Goal: Information Seeking & Learning: Learn about a topic

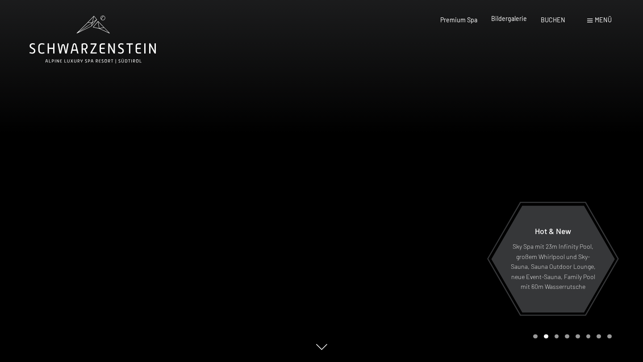
click at [522, 17] on span "Bildergalerie" at bounding box center [509, 19] width 36 height 8
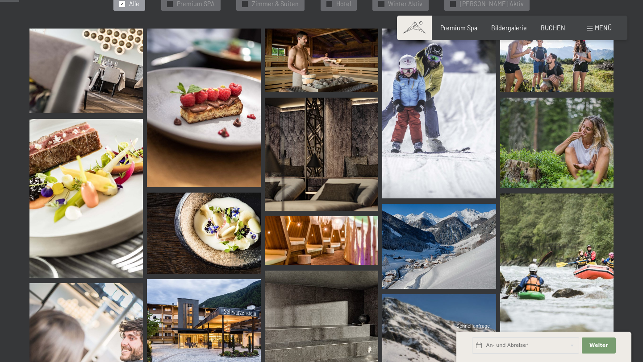
scroll to position [274, 0]
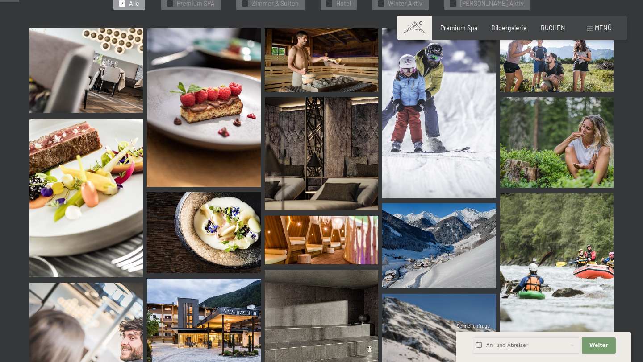
click at [316, 126] on img at bounding box center [321, 153] width 113 height 113
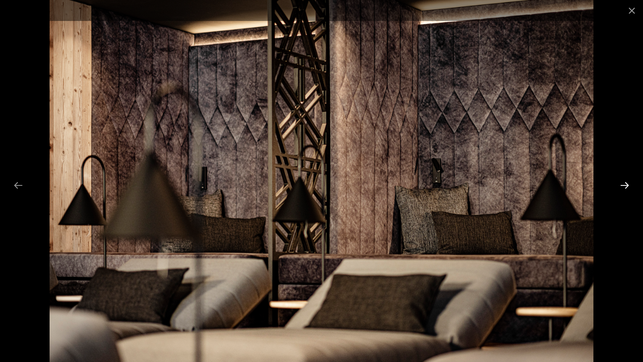
click at [624, 188] on button "Next slide" at bounding box center [624, 185] width 19 height 17
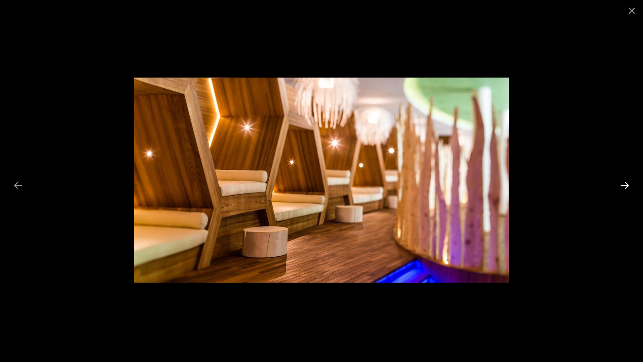
click at [624, 188] on button "Next slide" at bounding box center [624, 185] width 19 height 17
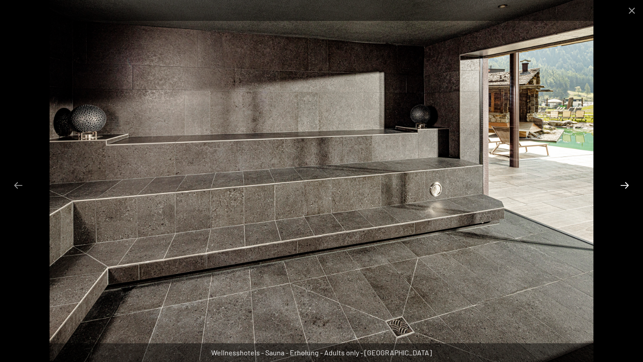
click at [624, 188] on button "Next slide" at bounding box center [624, 185] width 19 height 17
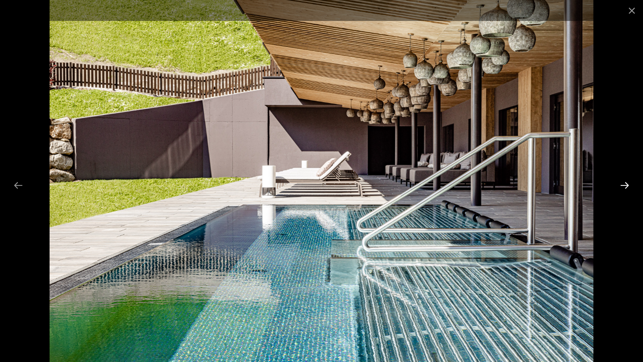
click at [623, 187] on button "Next slide" at bounding box center [624, 185] width 19 height 17
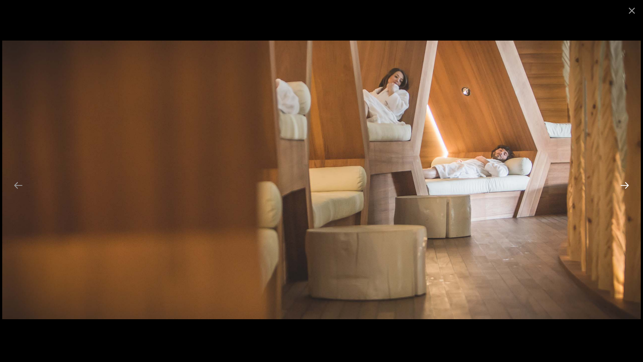
click at [623, 187] on button "Next slide" at bounding box center [624, 185] width 19 height 17
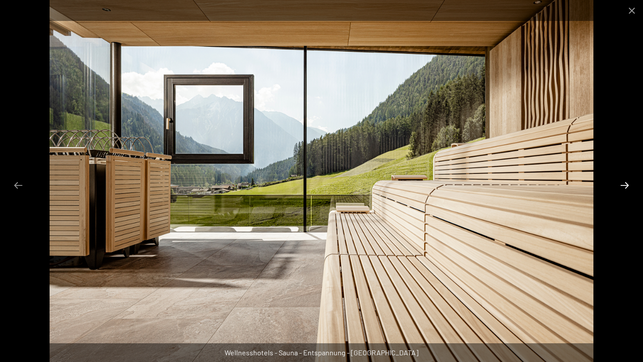
click at [623, 185] on button "Next slide" at bounding box center [624, 185] width 19 height 17
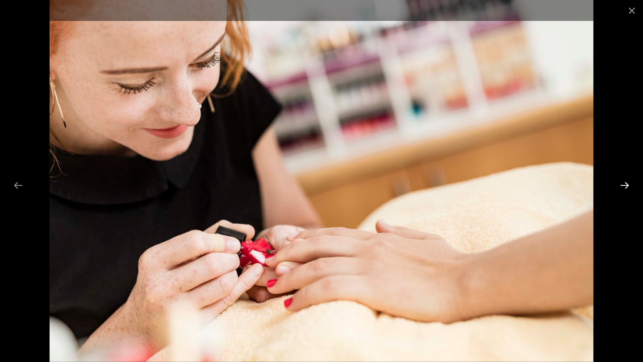
click at [623, 185] on button "Next slide" at bounding box center [624, 185] width 19 height 17
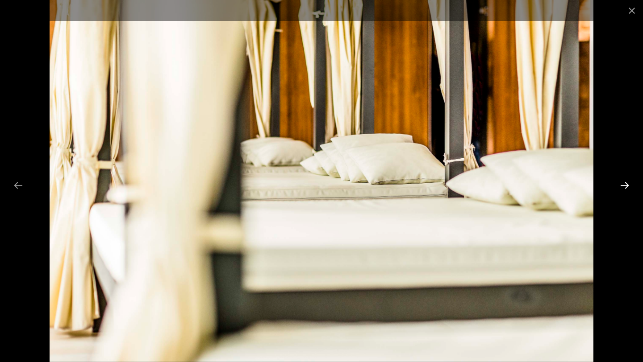
click at [623, 184] on button "Next slide" at bounding box center [624, 185] width 19 height 17
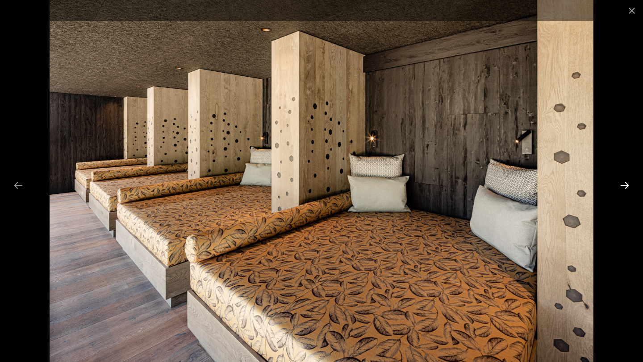
click at [623, 184] on button "Next slide" at bounding box center [624, 185] width 19 height 17
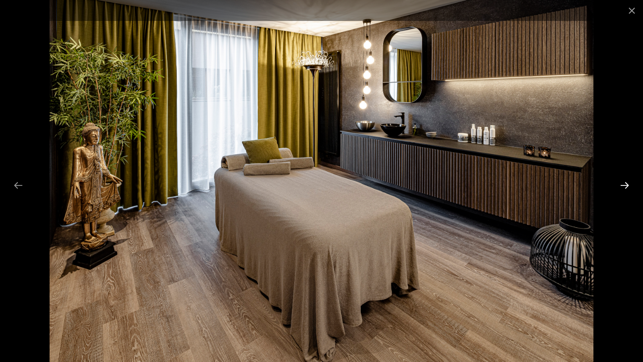
click at [622, 183] on button "Next slide" at bounding box center [624, 185] width 19 height 17
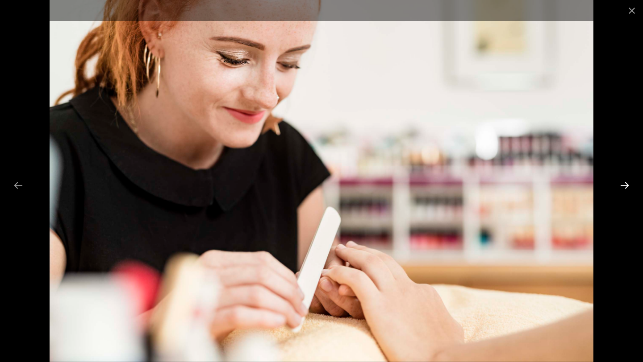
click at [622, 183] on button "Next slide" at bounding box center [624, 185] width 19 height 17
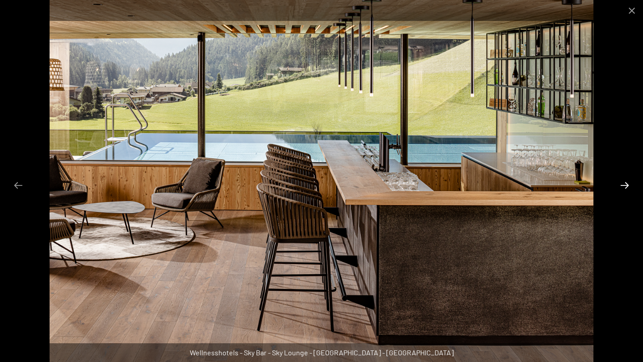
click at [622, 183] on button "Next slide" at bounding box center [624, 185] width 19 height 17
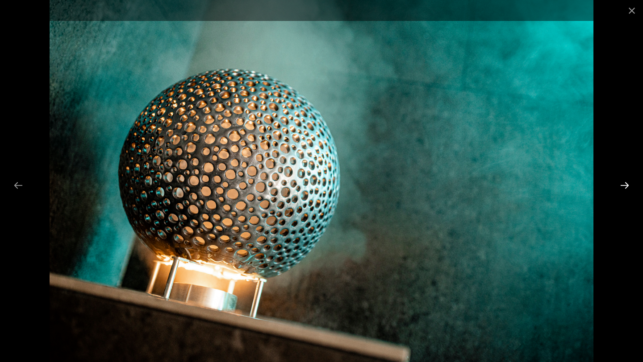
click at [622, 183] on button "Next slide" at bounding box center [624, 185] width 19 height 17
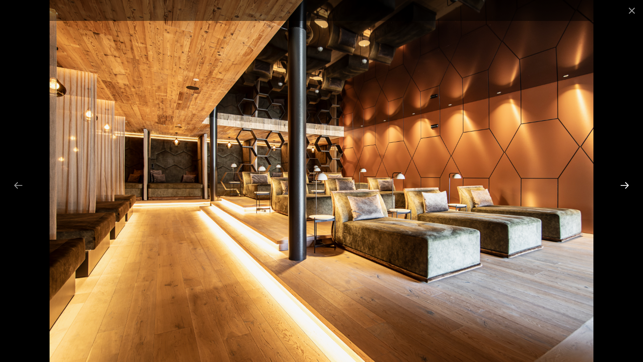
click at [622, 183] on button "Next slide" at bounding box center [624, 185] width 19 height 17
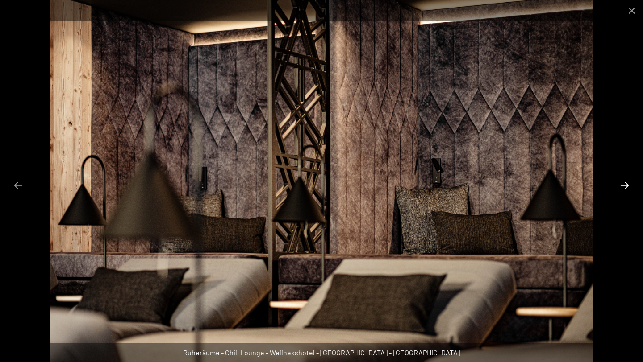
click at [621, 184] on button "Next slide" at bounding box center [624, 185] width 19 height 17
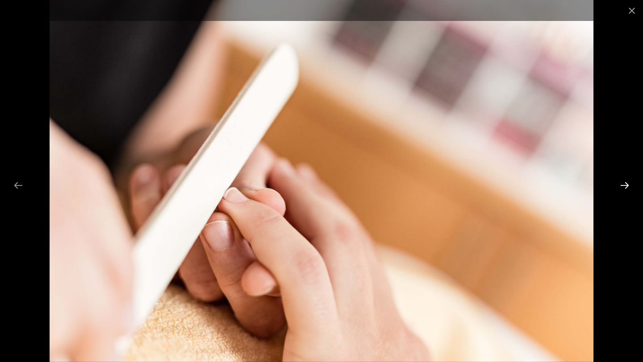
click at [621, 184] on button "Next slide" at bounding box center [624, 185] width 19 height 17
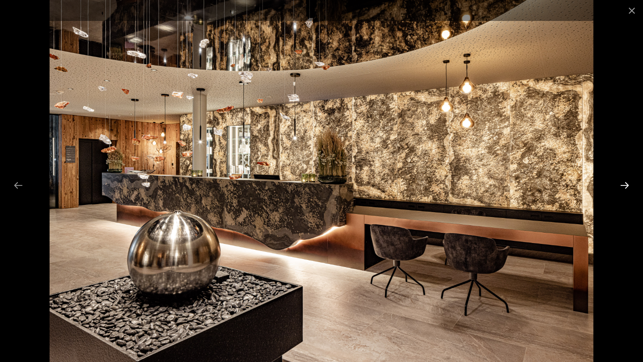
click at [621, 184] on button "Next slide" at bounding box center [624, 185] width 19 height 17
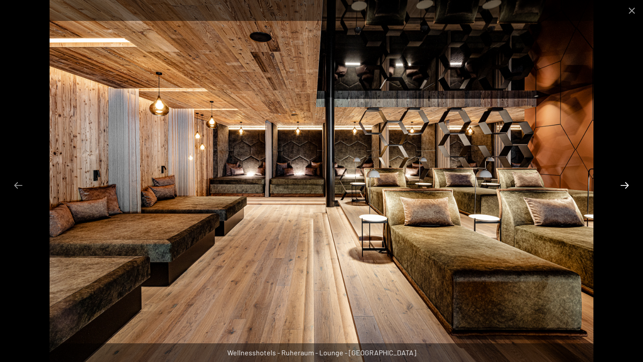
click at [621, 184] on button "Next slide" at bounding box center [624, 185] width 19 height 17
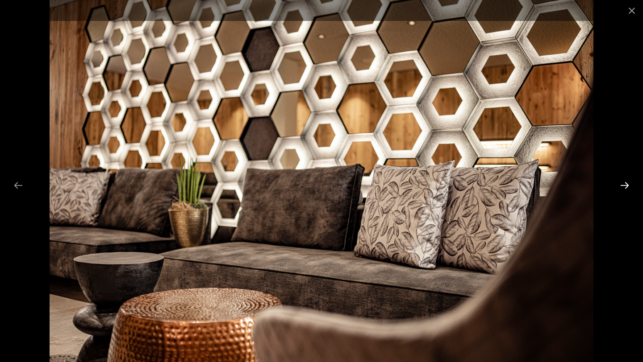
click at [621, 185] on button "Next slide" at bounding box center [624, 185] width 19 height 17
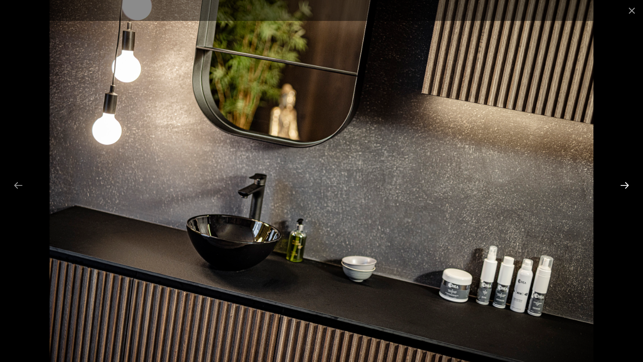
click at [621, 185] on button "Next slide" at bounding box center [624, 185] width 19 height 17
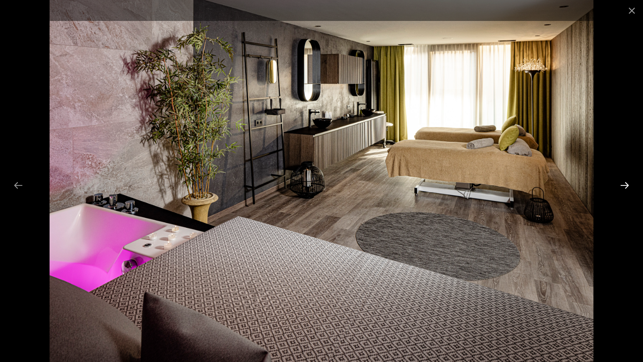
click at [629, 193] on button "Next slide" at bounding box center [624, 185] width 19 height 17
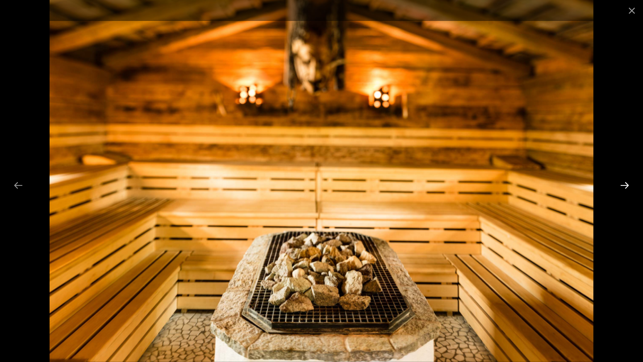
click at [626, 189] on button "Next slide" at bounding box center [624, 185] width 19 height 17
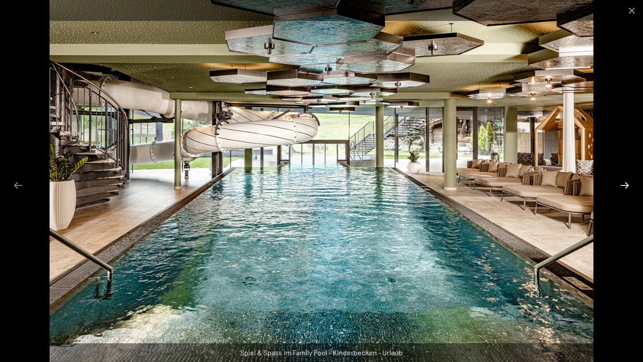
click at [626, 189] on button "Next slide" at bounding box center [624, 185] width 19 height 17
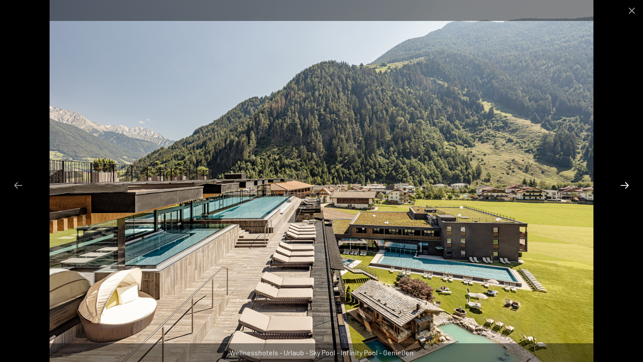
click at [626, 189] on button "Next slide" at bounding box center [624, 185] width 19 height 17
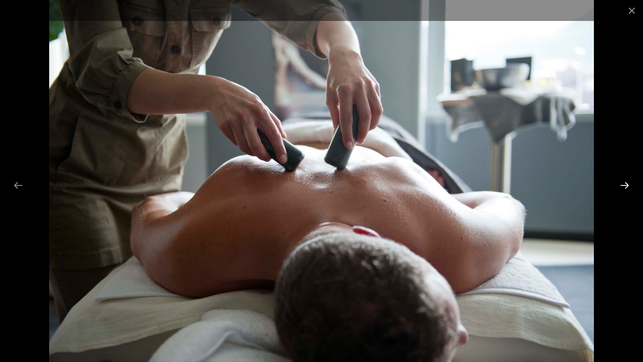
click at [627, 189] on button "Next slide" at bounding box center [624, 185] width 19 height 17
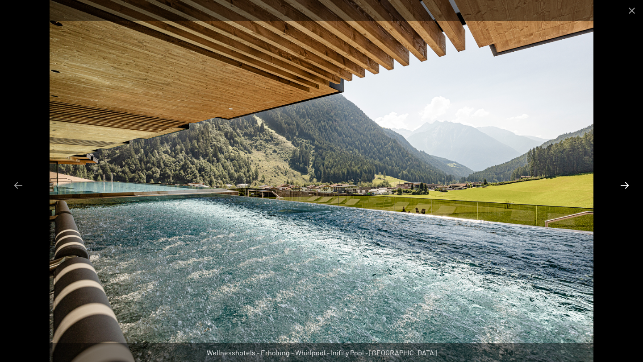
click at [627, 189] on button "Next slide" at bounding box center [624, 185] width 19 height 17
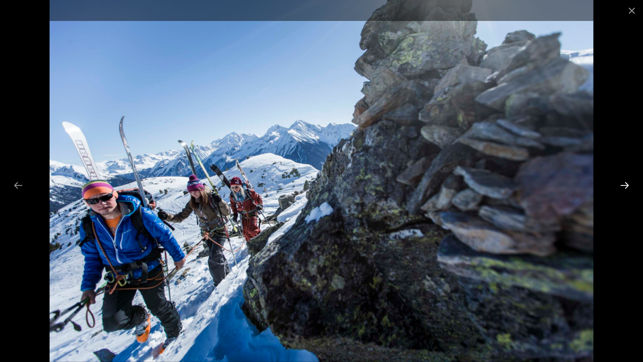
click at [627, 189] on button "Next slide" at bounding box center [624, 185] width 19 height 17
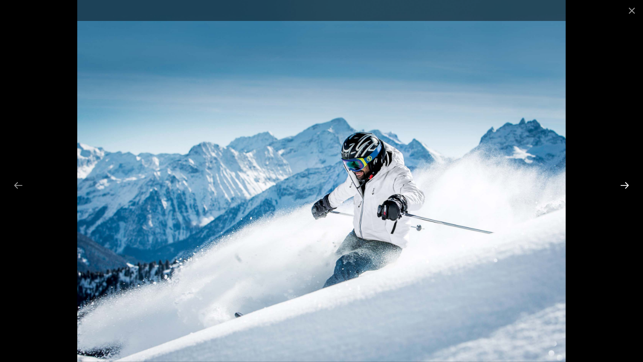
click at [627, 189] on button "Next slide" at bounding box center [624, 185] width 19 height 17
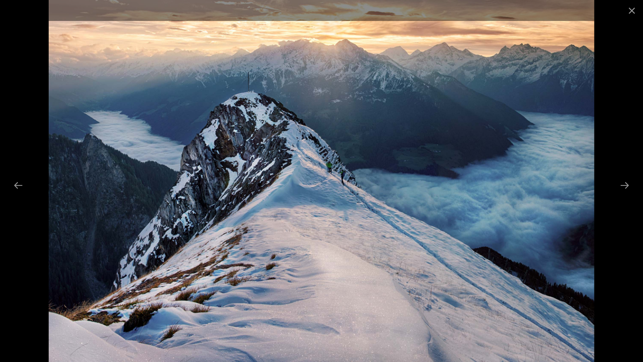
click at [620, 91] on div at bounding box center [321, 181] width 643 height 362
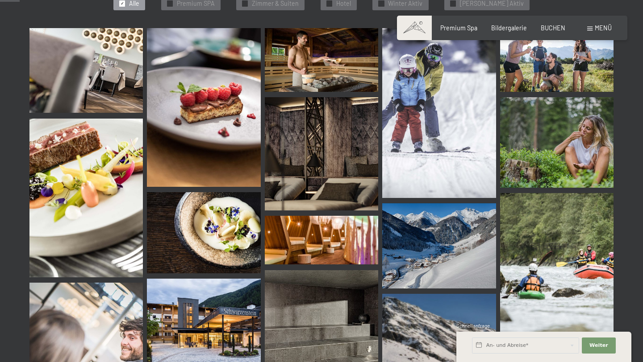
scroll to position [279, 0]
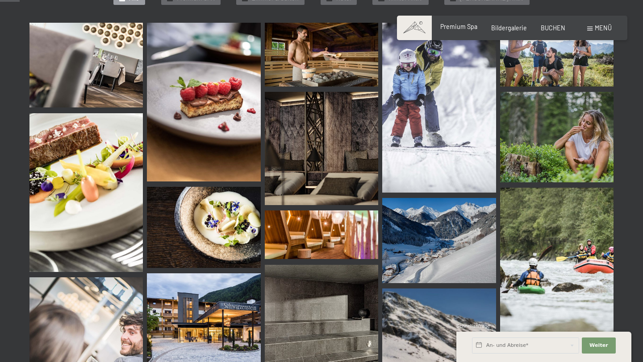
click at [475, 29] on span "Premium Spa" at bounding box center [458, 27] width 37 height 8
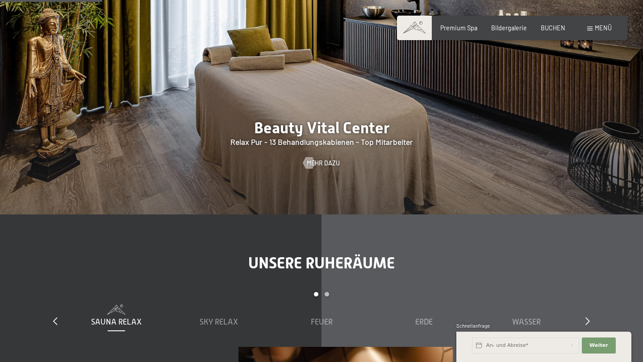
scroll to position [926, 0]
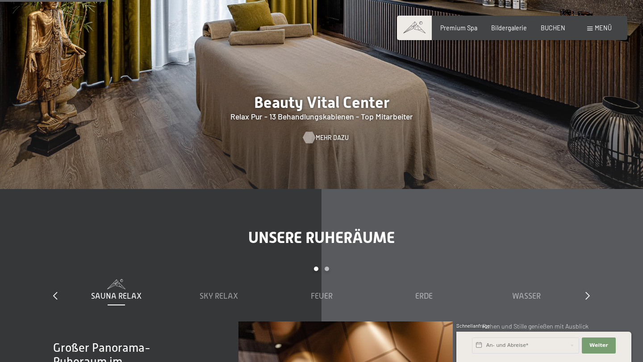
click at [323, 133] on span "Mehr dazu" at bounding box center [332, 137] width 33 height 9
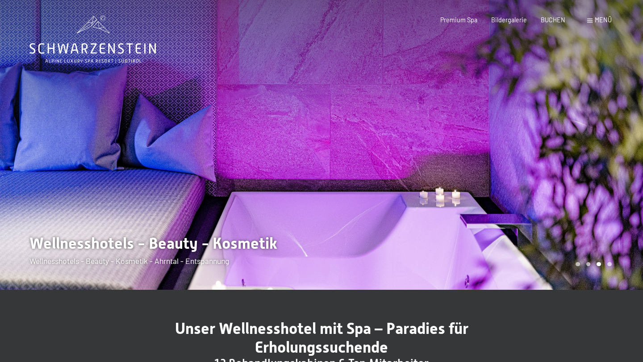
click at [590, 21] on span at bounding box center [589, 21] width 5 height 4
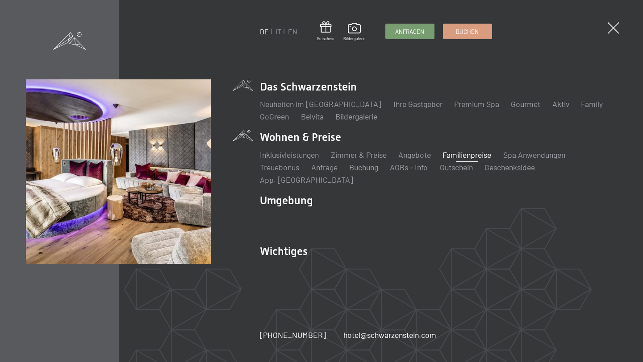
click at [458, 160] on link "Familienpreise" at bounding box center [466, 155] width 49 height 10
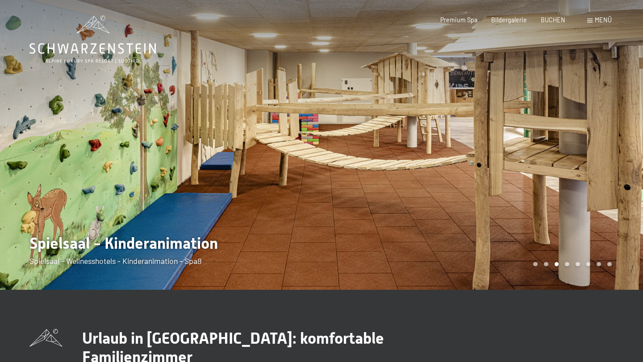
click at [591, 22] on span at bounding box center [589, 21] width 5 height 4
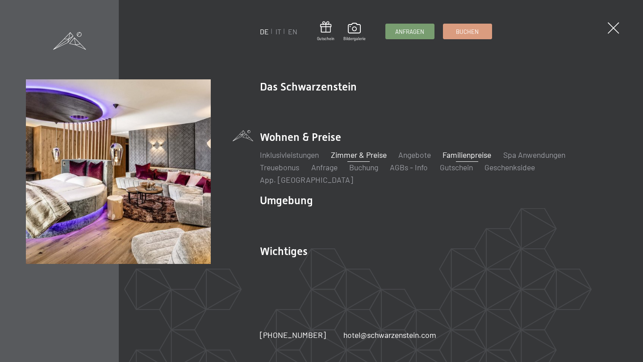
click at [355, 160] on link "Zimmer & Preise" at bounding box center [359, 155] width 56 height 10
